Goal: Task Accomplishment & Management: Use online tool/utility

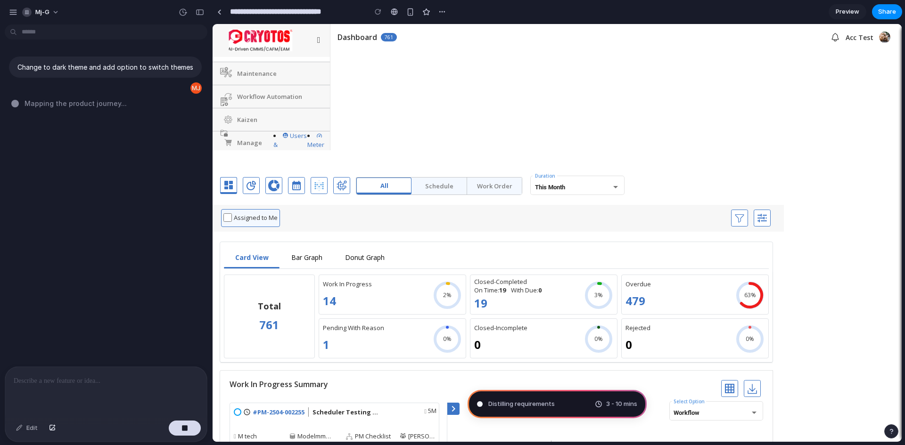
click at [849, 13] on span "Preview" at bounding box center [848, 11] width 24 height 9
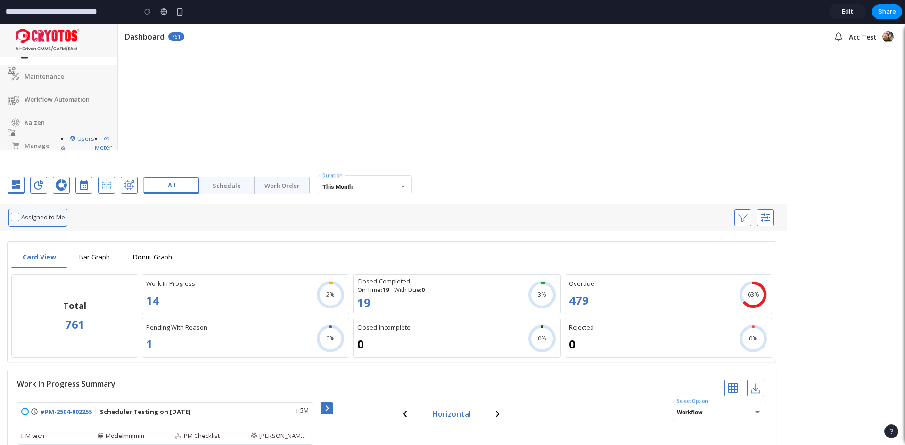
scroll to position [69, 0]
click at [849, 13] on span "Edit" at bounding box center [847, 11] width 11 height 9
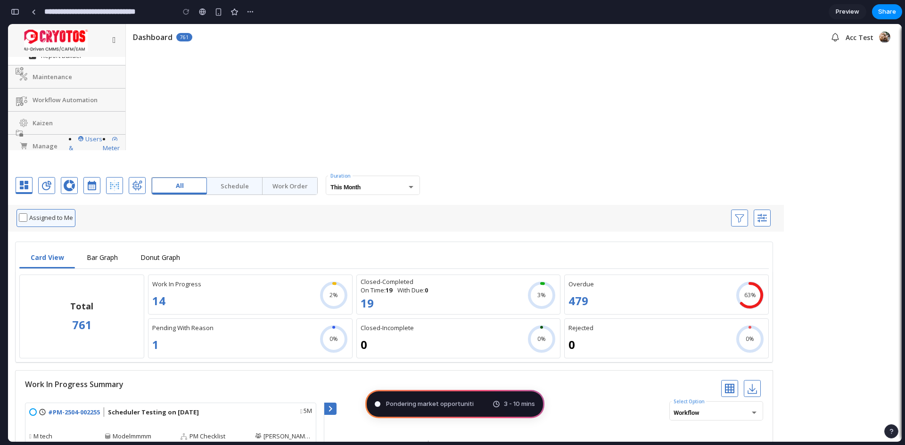
click at [434, 404] on span "Pondering market opportuniti" at bounding box center [430, 404] width 88 height 9
click at [518, 404] on span "3 - 10 mins" at bounding box center [519, 404] width 31 height 9
click at [16, 9] on div "button" at bounding box center [15, 11] width 8 height 7
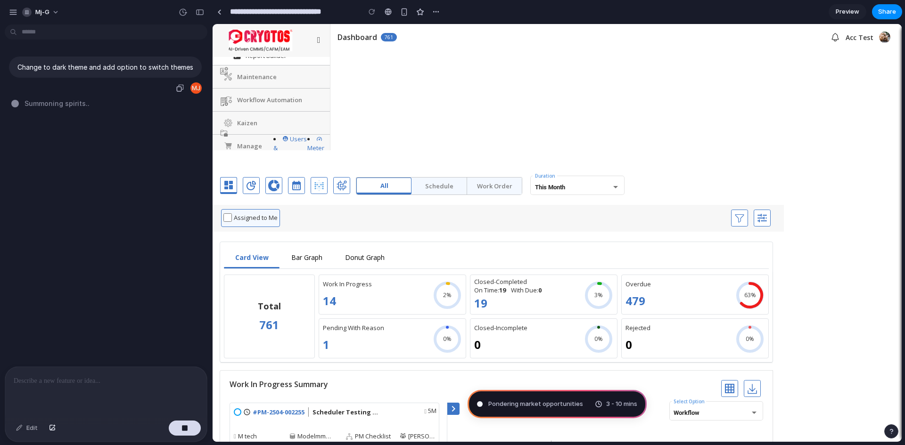
click at [196, 85] on div at bounding box center [195, 87] width 11 height 11
click at [176, 91] on div "button" at bounding box center [180, 88] width 8 height 8
